Goal: Obtain resource: Download file/media

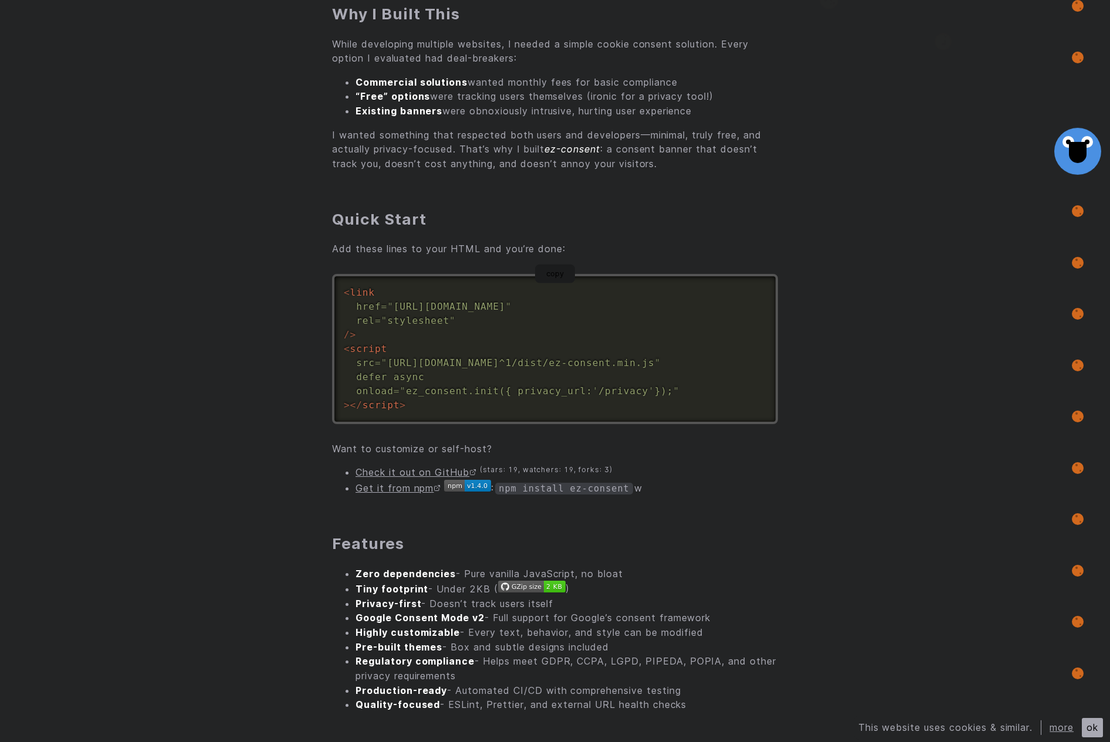
scroll to position [387, 0]
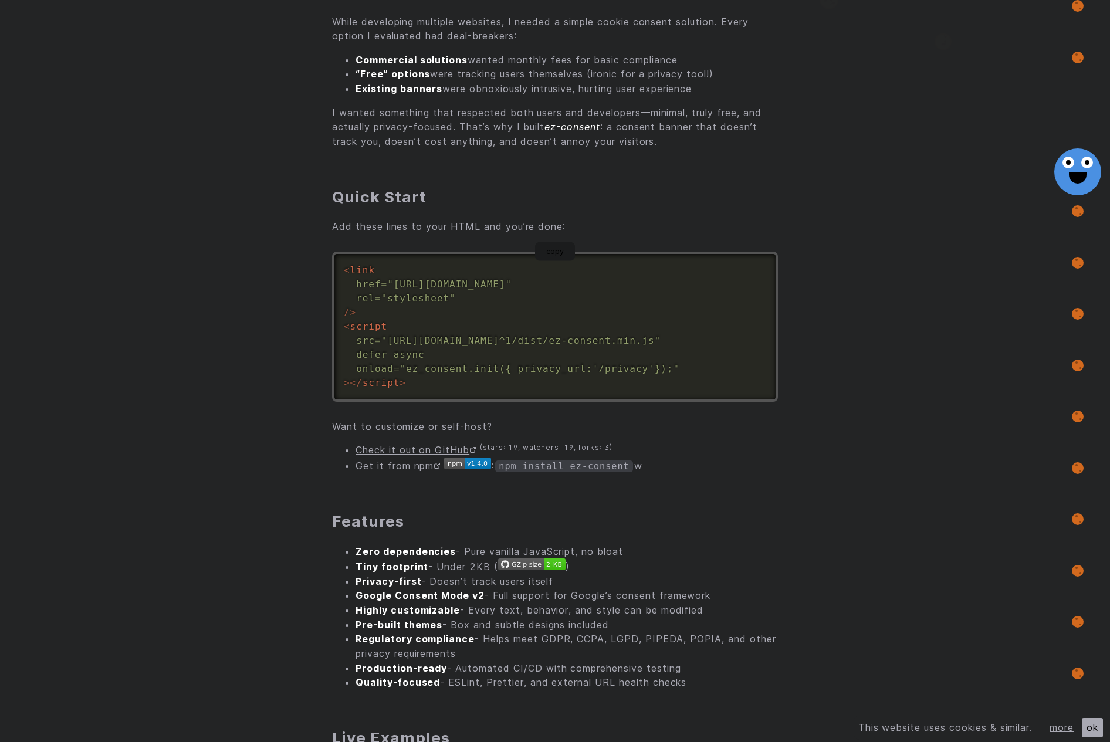
click at [517, 478] on div "A lightweight, dependency-free cookie consent banner that respects both user pr…" at bounding box center [555, 666] width 446 height 1738
click at [517, 473] on li "Get it from npm : npm install ez-consent w" at bounding box center [567, 466] width 422 height 16
click at [514, 464] on code "npm install ez-consent" at bounding box center [563, 467] width 137 height 12
drag, startPoint x: 514, startPoint y: 464, endPoint x: 605, endPoint y: 467, distance: 91.0
click at [605, 467] on code "npm install ez-consent" at bounding box center [563, 467] width 137 height 12
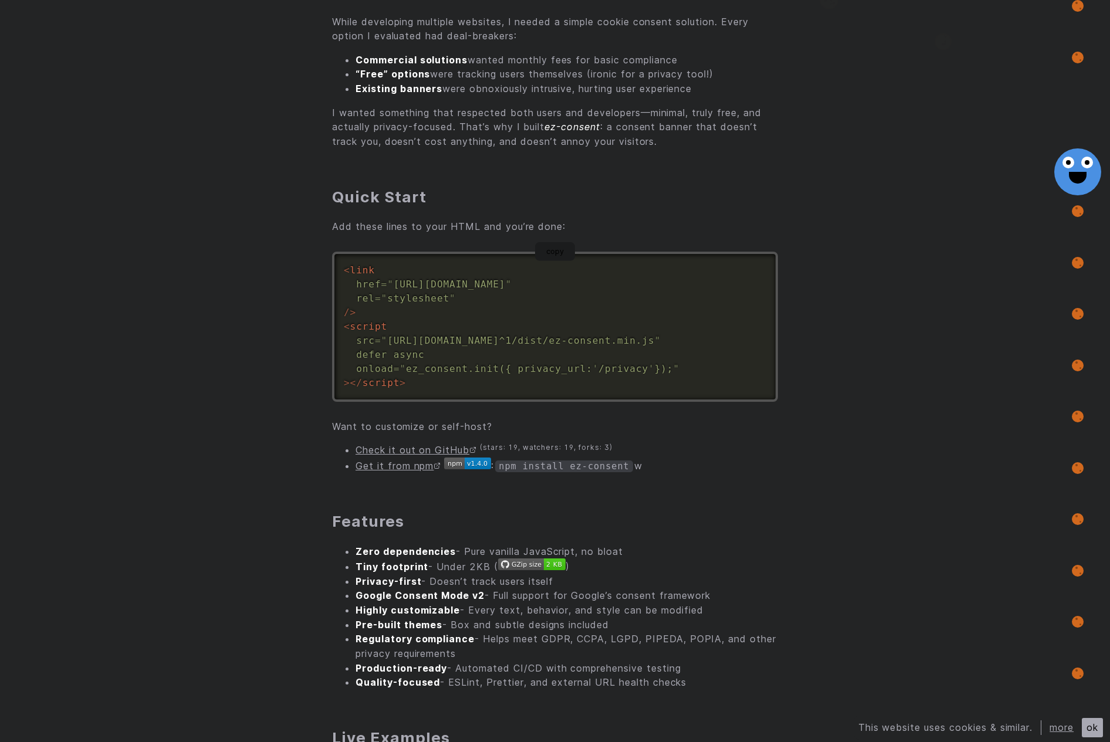
click at [605, 466] on code "npm install ez-consent" at bounding box center [563, 467] width 137 height 12
drag, startPoint x: 605, startPoint y: 466, endPoint x: 522, endPoint y: 468, distance: 82.7
click at [522, 468] on code "npm install ez-consent" at bounding box center [563, 467] width 137 height 12
copy li "npm install ez-consent"
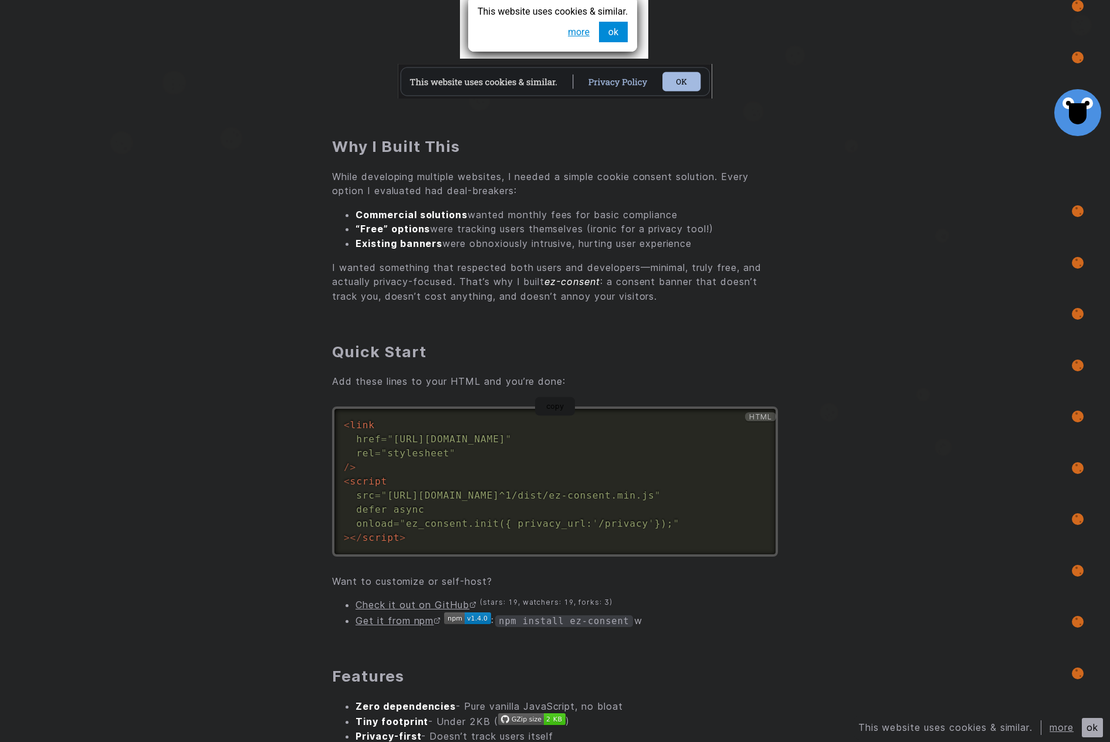
scroll to position [0, 0]
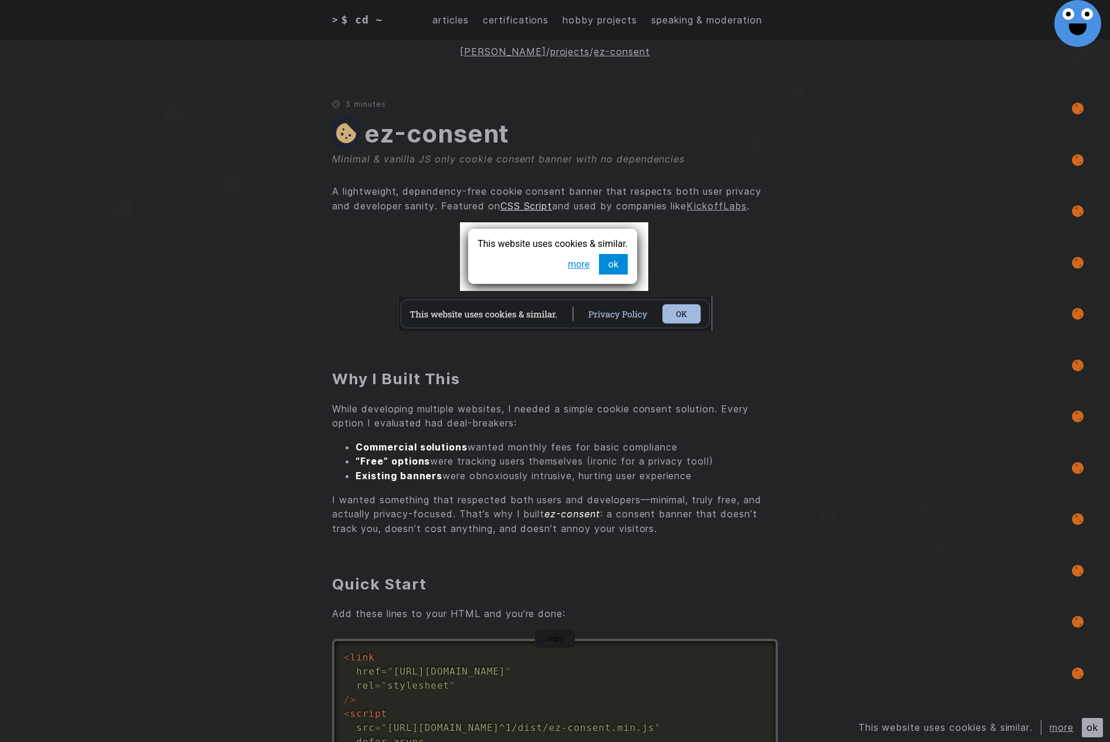
click at [533, 207] on link "CSS Script" at bounding box center [526, 206] width 52 height 12
click at [739, 197] on p "A lightweight, dependency-free cookie consent banner that respects both user pr…" at bounding box center [555, 198] width 446 height 29
click at [730, 207] on link "KickoffLabs" at bounding box center [716, 206] width 60 height 12
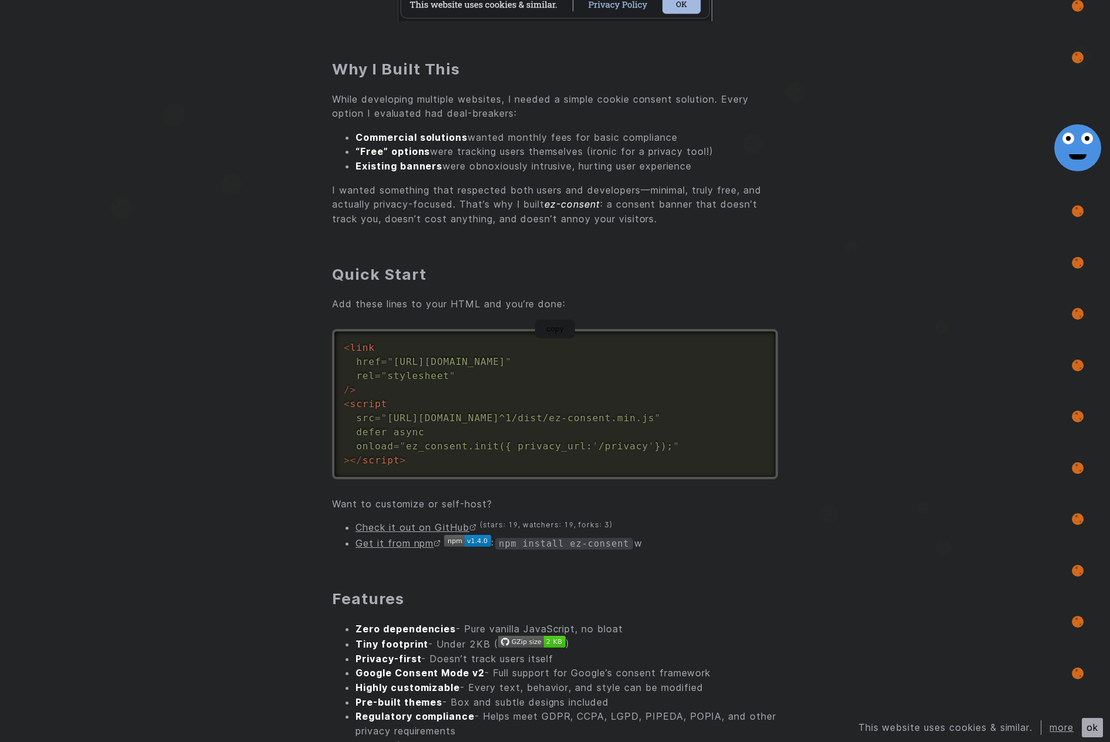
scroll to position [697, 0]
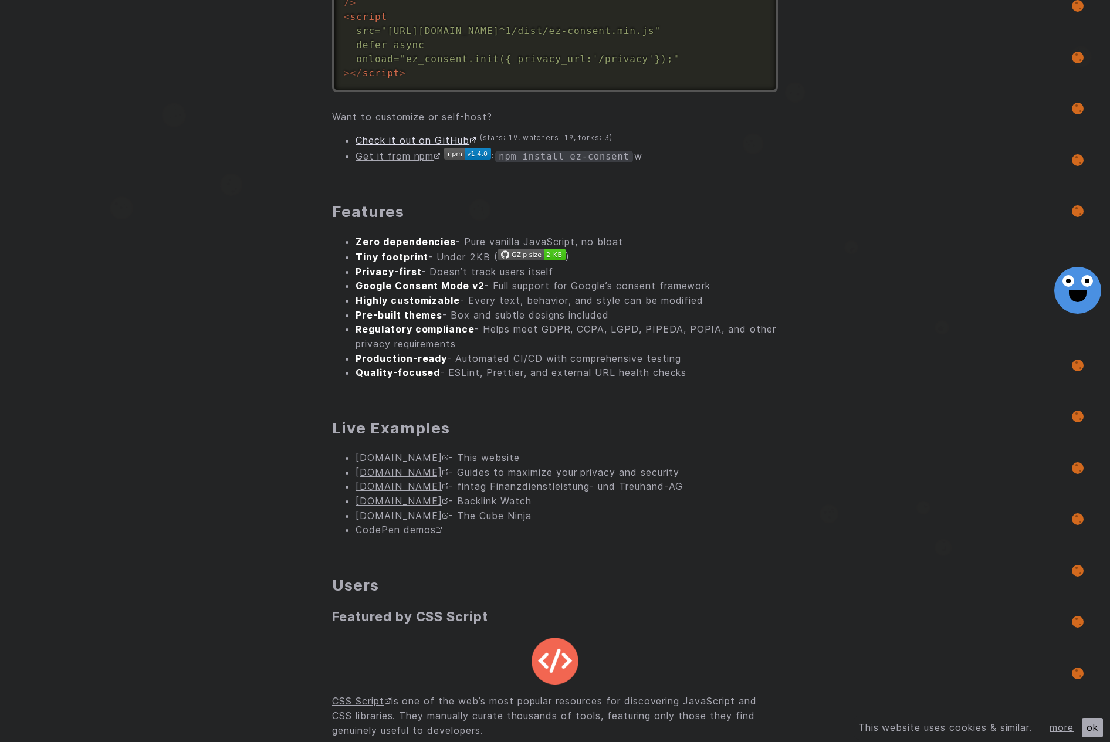
click at [434, 146] on link "Check it out on GitHub" at bounding box center [416, 140] width 121 height 12
